Goal: Task Accomplishment & Management: Manage account settings

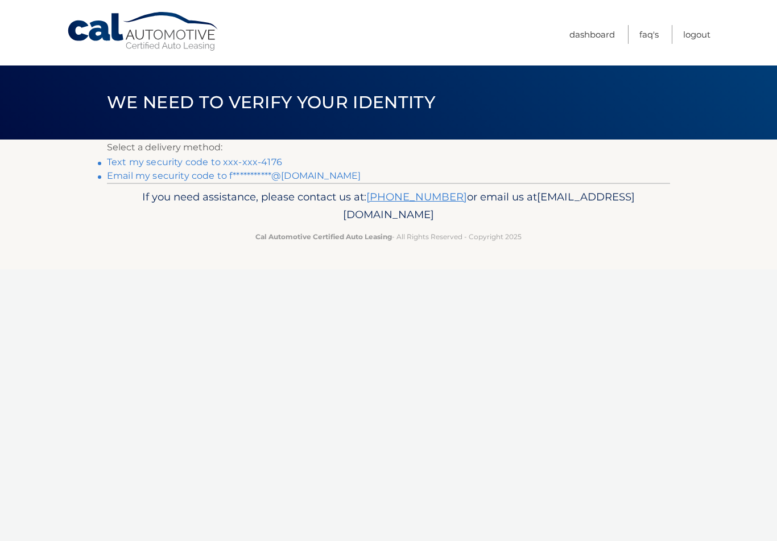
click at [259, 167] on link "Text my security code to xxx-xxx-4176" at bounding box center [194, 162] width 175 height 11
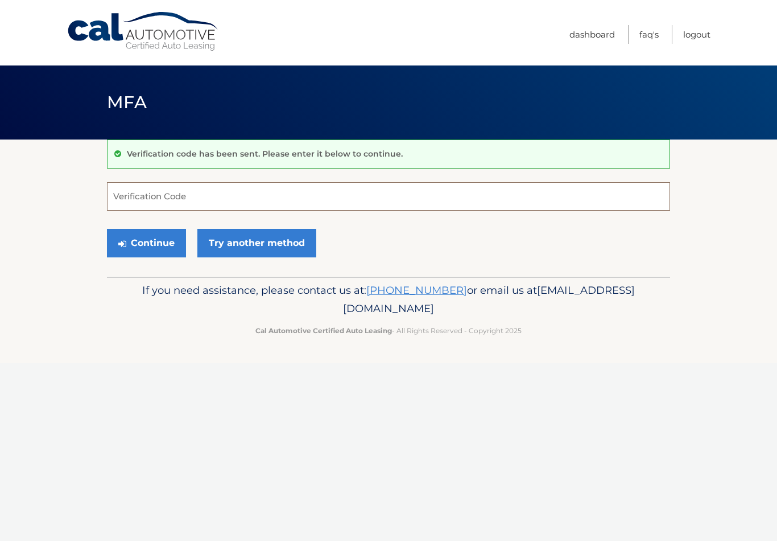
click at [138, 199] on input "Verification Code" at bounding box center [388, 196] width 563 height 28
type input "348399"
click at [158, 255] on button "Continue" at bounding box center [146, 243] width 79 height 28
click at [154, 233] on button "Continue" at bounding box center [146, 243] width 79 height 28
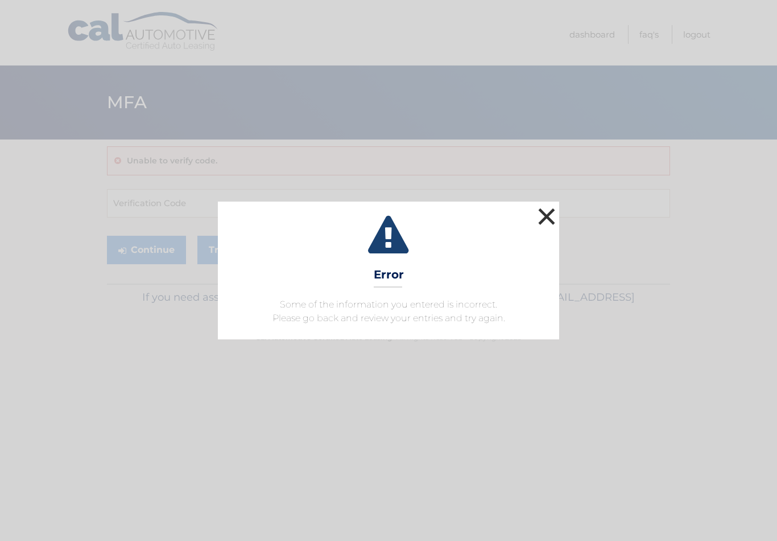
click at [547, 216] on button "×" at bounding box center [547, 216] width 23 height 23
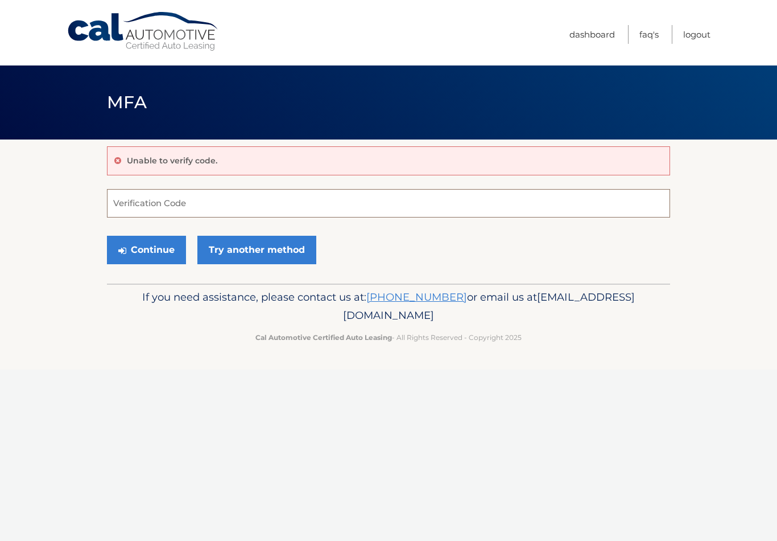
click at [135, 212] on input "Verification Code" at bounding box center [388, 203] width 563 height 28
type input "348399"
click at [155, 249] on button "Continue" at bounding box center [146, 250] width 79 height 28
click at [590, 39] on link "Dashboard" at bounding box center [593, 34] width 46 height 19
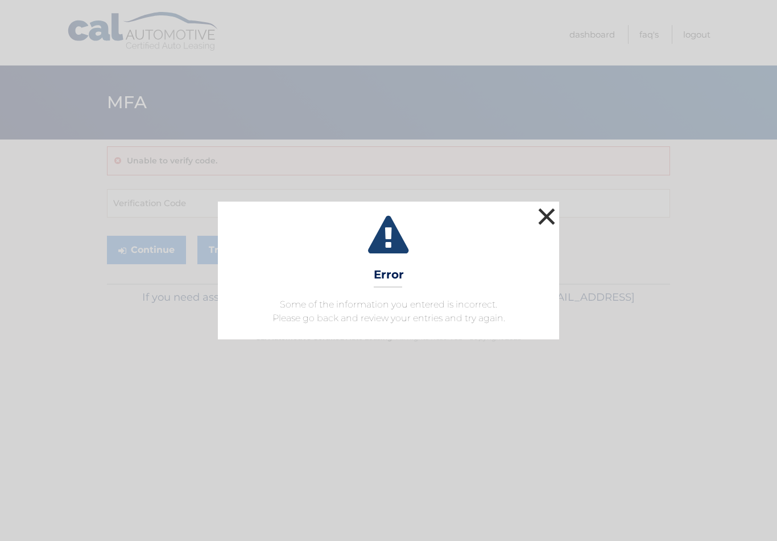
click at [552, 209] on button "×" at bounding box center [547, 216] width 23 height 23
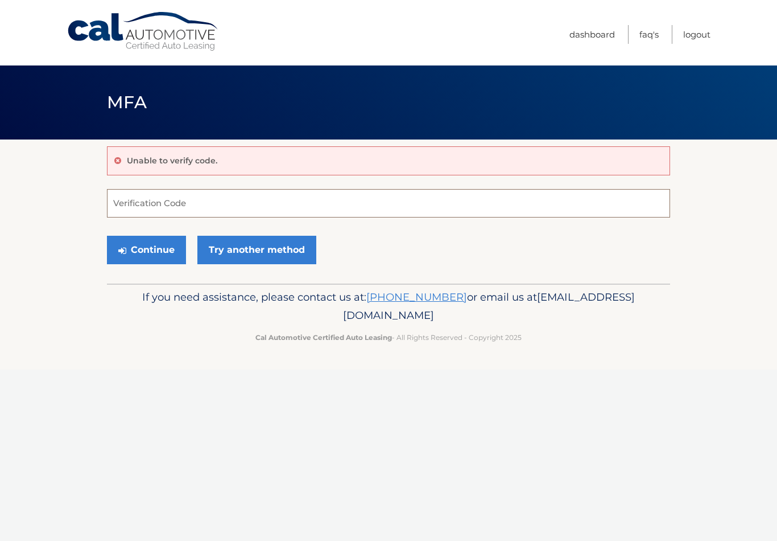
click at [147, 194] on input "Verification Code" at bounding box center [388, 203] width 563 height 28
type input "348399"
click at [166, 248] on button "Continue" at bounding box center [146, 250] width 79 height 28
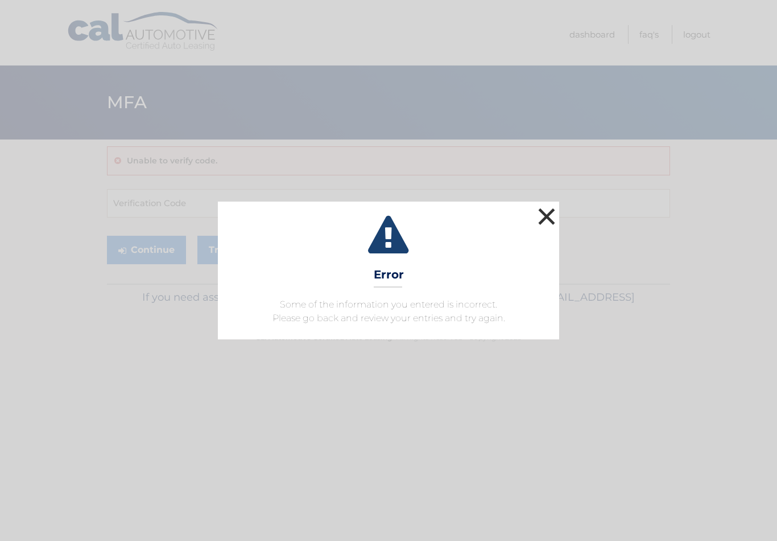
click at [558, 214] on button "×" at bounding box center [547, 216] width 23 height 23
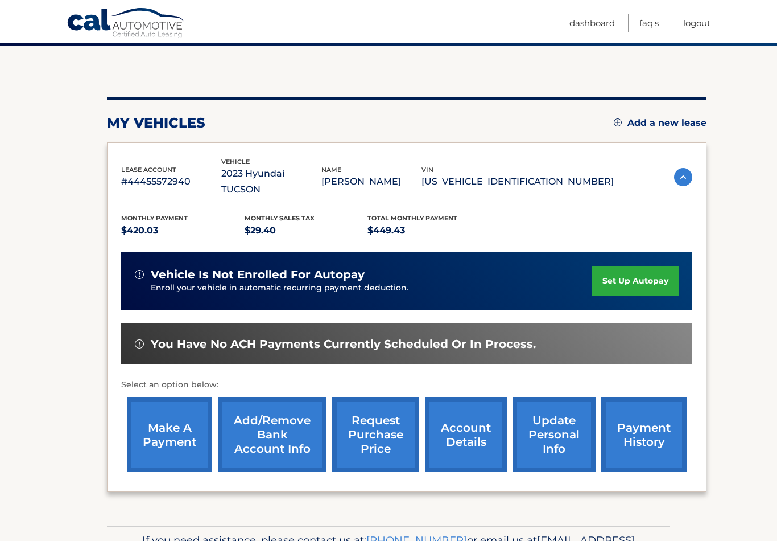
scroll to position [92, 0]
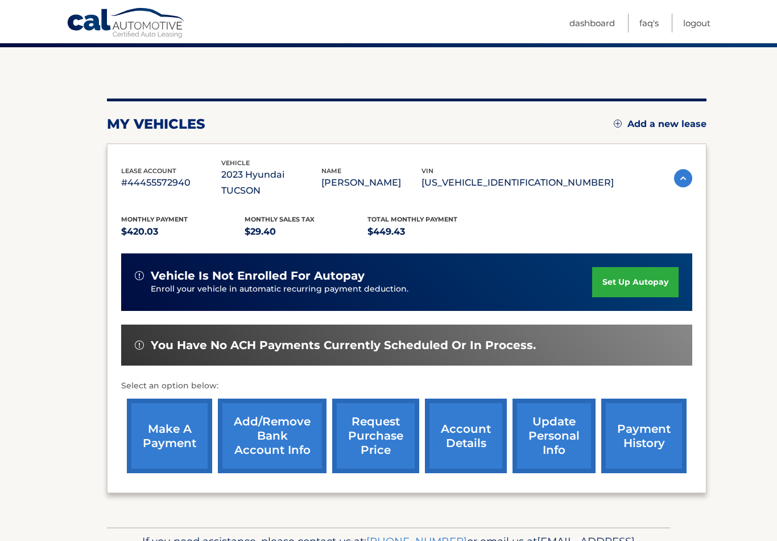
click at [176, 425] on link "make a payment" at bounding box center [169, 435] width 85 height 75
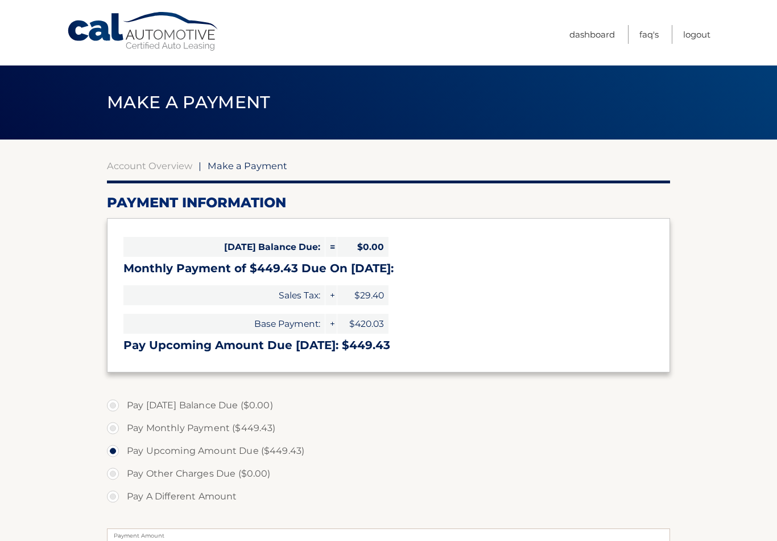
select select "NTVmNWQ2MmItYjljOS00ZTljLTk5ZDUtOTUwMjNiMzcyZWVi"
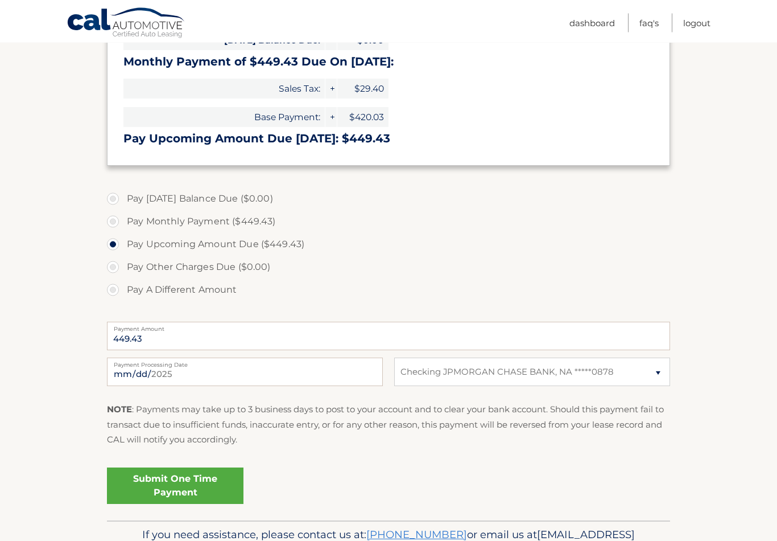
scroll to position [207, 0]
click at [200, 488] on link "Submit One Time Payment" at bounding box center [175, 485] width 137 height 36
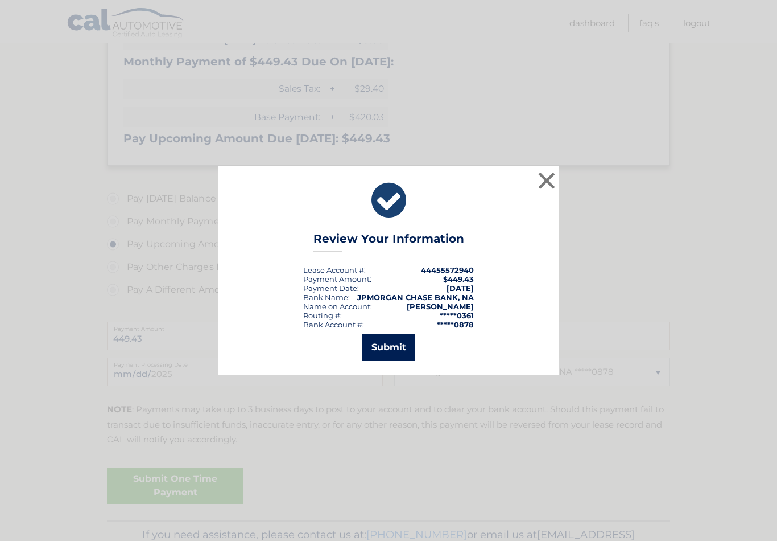
click at [394, 353] on button "Submit" at bounding box center [389, 347] width 53 height 27
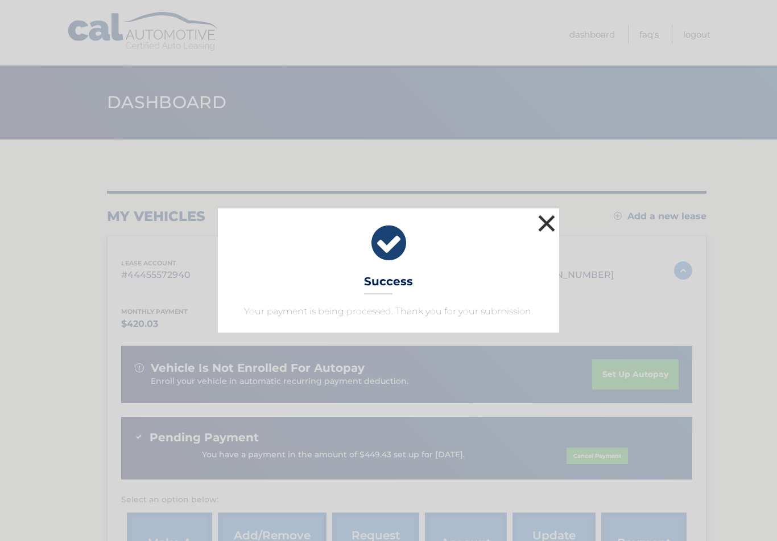
click at [550, 212] on button "×" at bounding box center [547, 223] width 23 height 23
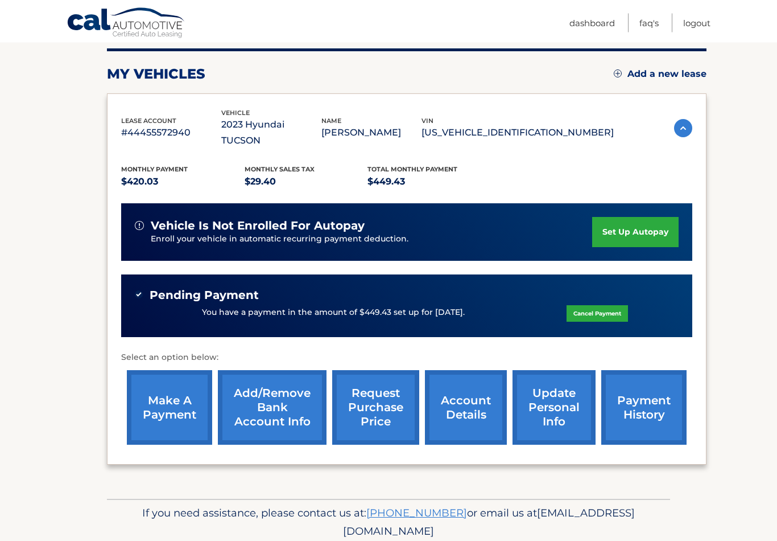
scroll to position [143, 0]
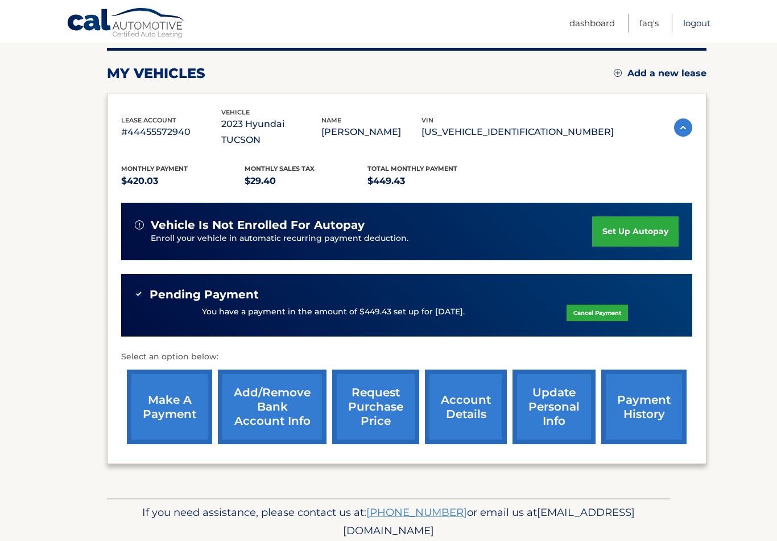
click at [693, 24] on link "Logout" at bounding box center [697, 23] width 27 height 19
